Goal: Check status: Check status

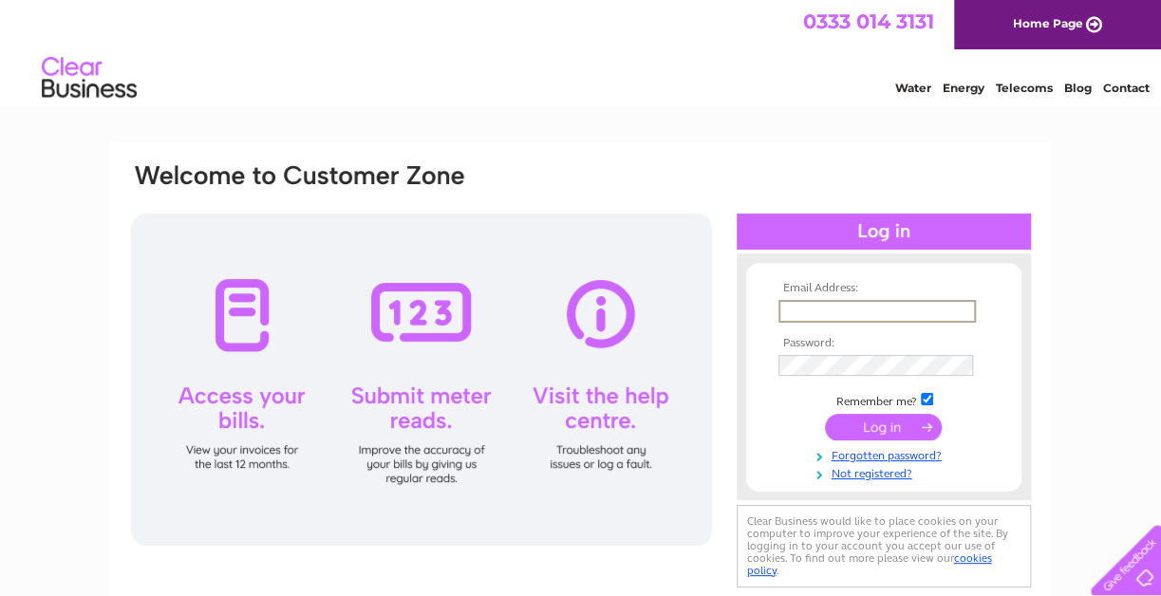
click at [789, 310] on input "text" at bounding box center [878, 311] width 198 height 23
type input "[PERSON_NAME][EMAIL_ADDRESS][PERSON_NAME][DOMAIN_NAME]"
click at [847, 427] on input "submit" at bounding box center [883, 428] width 117 height 27
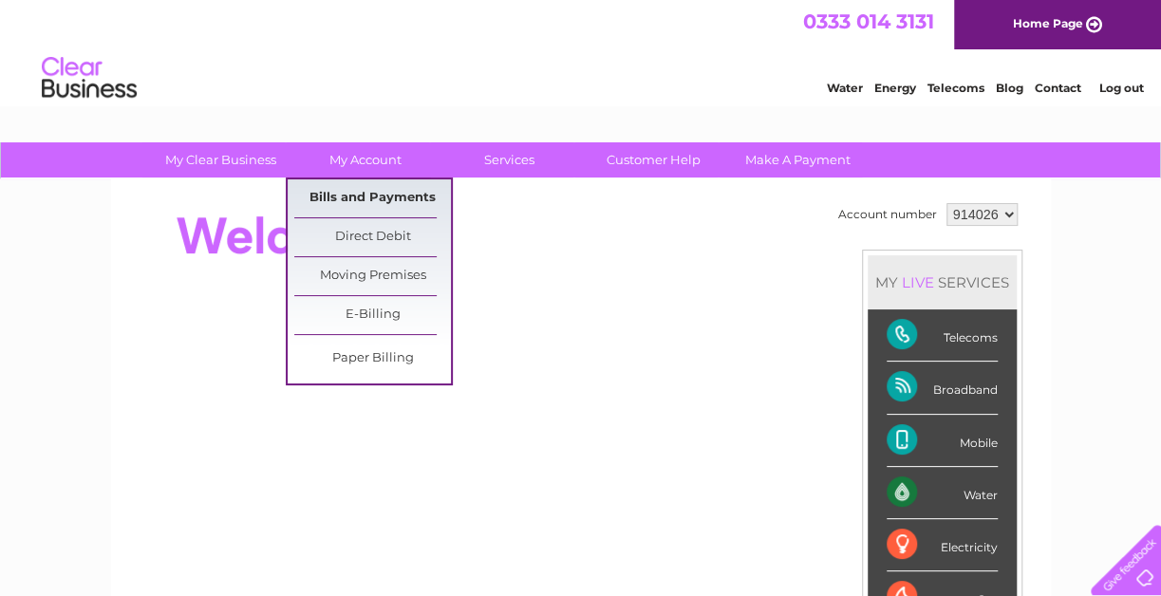
click at [367, 198] on link "Bills and Payments" at bounding box center [372, 198] width 157 height 38
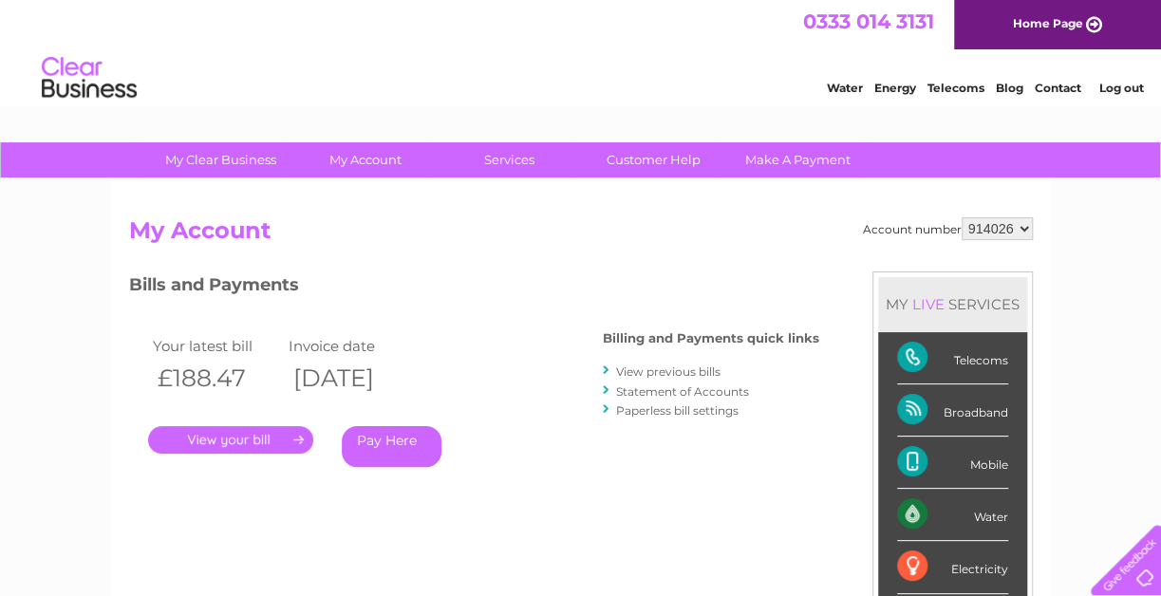
click at [686, 371] on link "View previous bills" at bounding box center [668, 372] width 104 height 14
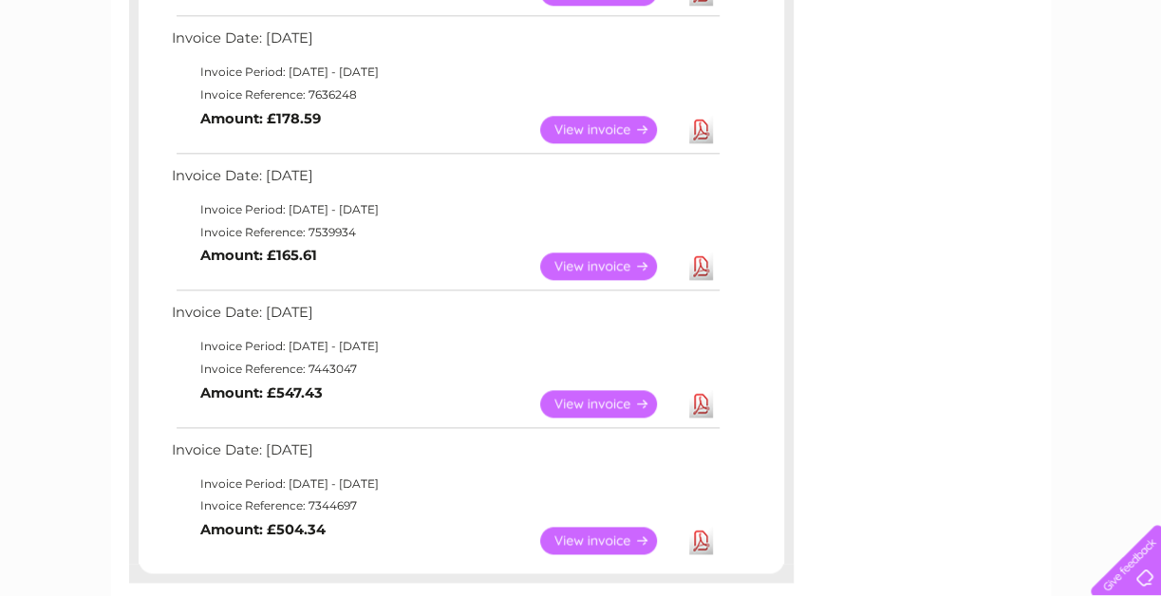
scroll to position [988, 0]
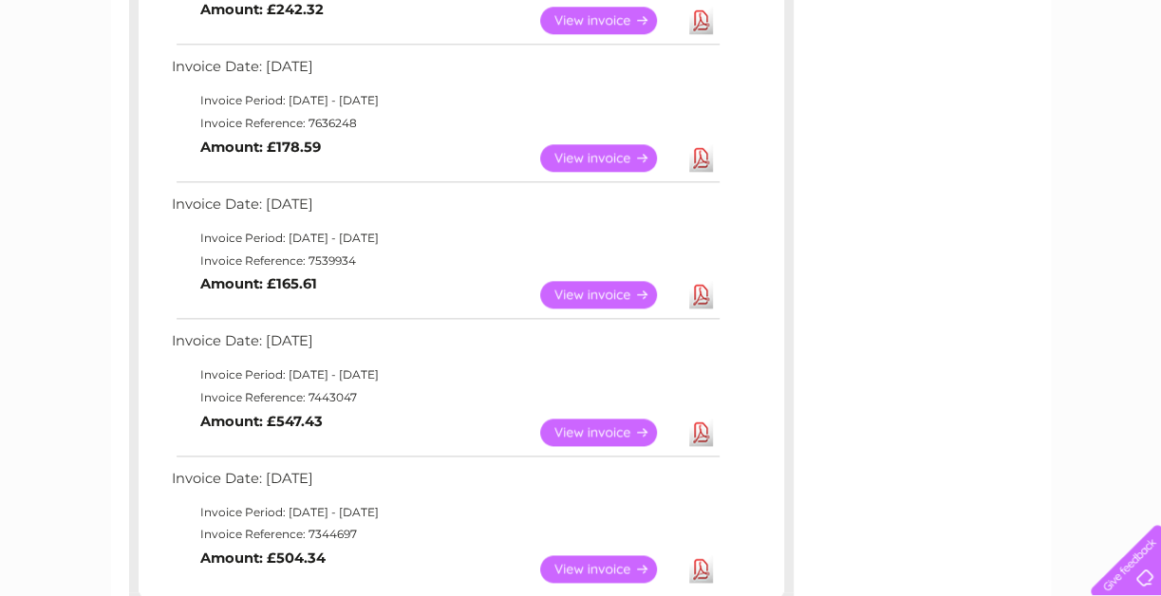
click at [575, 291] on link "View" at bounding box center [610, 295] width 140 height 28
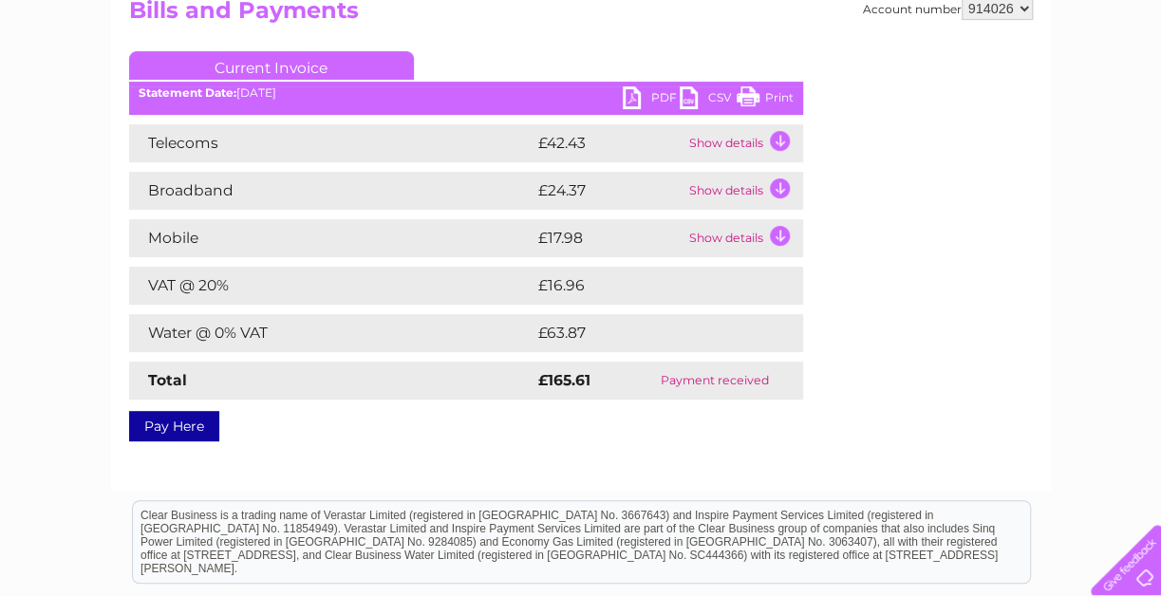
scroll to position [228, 0]
